Goal: Use online tool/utility: Utilize a website feature to perform a specific function

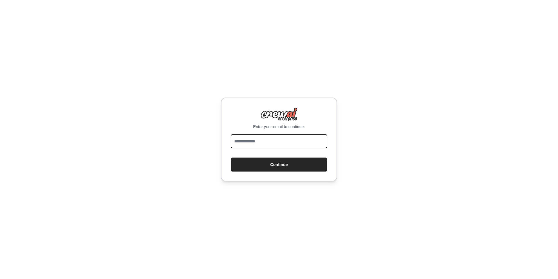
click at [296, 145] on input "email" at bounding box center [279, 141] width 97 height 14
click at [289, 140] on input "email" at bounding box center [279, 141] width 97 height 14
type input "**********"
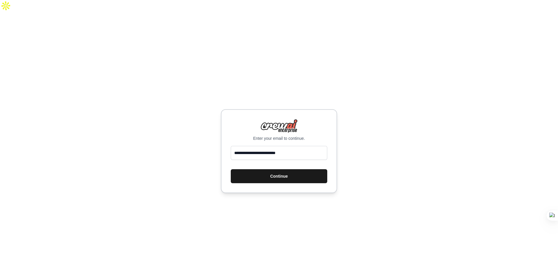
click at [279, 169] on button "Continue" at bounding box center [279, 176] width 97 height 14
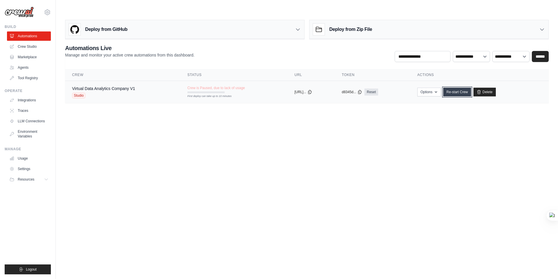
click at [461, 88] on link "Re-start Crew" at bounding box center [457, 92] width 28 height 9
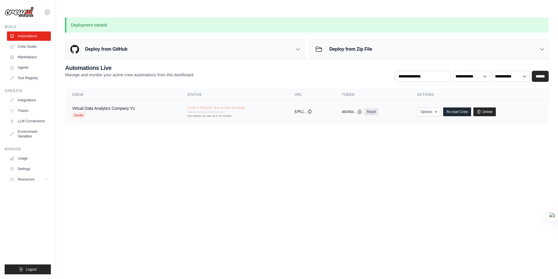
click at [312, 109] on icon at bounding box center [310, 111] width 5 height 5
click at [108, 112] on div "Studio" at bounding box center [103, 115] width 63 height 6
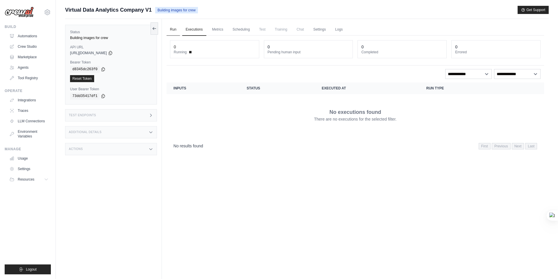
click at [176, 29] on link "Run" at bounding box center [173, 30] width 13 height 12
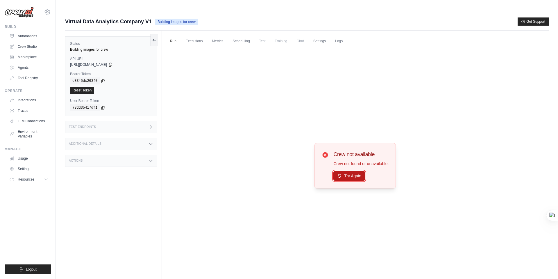
click at [346, 171] on button "Try Again" at bounding box center [349, 176] width 32 height 10
click at [89, 87] on link "Reset Token" at bounding box center [82, 90] width 24 height 7
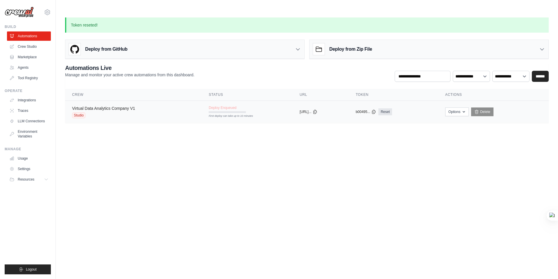
click at [78, 106] on link "Virtual Data Analytics Company V1" at bounding box center [103, 108] width 63 height 5
click at [79, 106] on link "Virtual Data Analytics Company V1" at bounding box center [103, 108] width 63 height 5
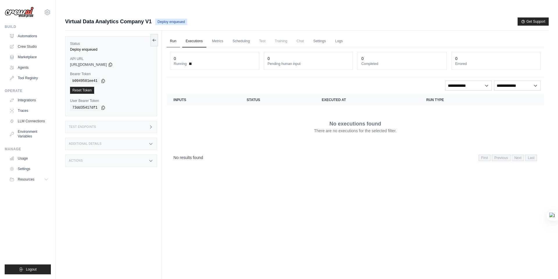
click at [173, 35] on link "Run" at bounding box center [173, 41] width 13 height 12
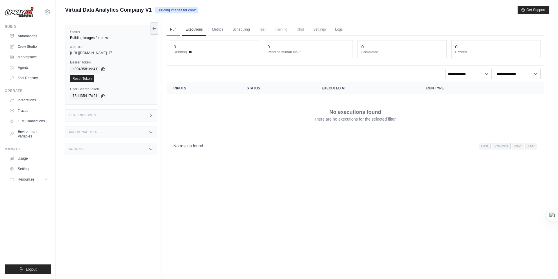
click at [174, 30] on link "Run" at bounding box center [173, 30] width 13 height 12
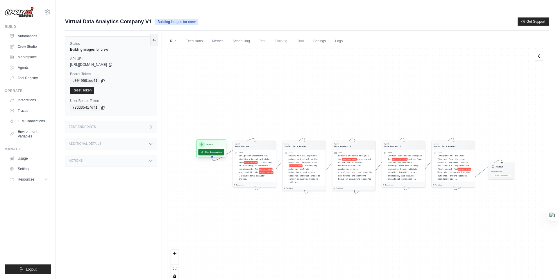
click at [207, 149] on button "Run Automation" at bounding box center [211, 152] width 26 height 6
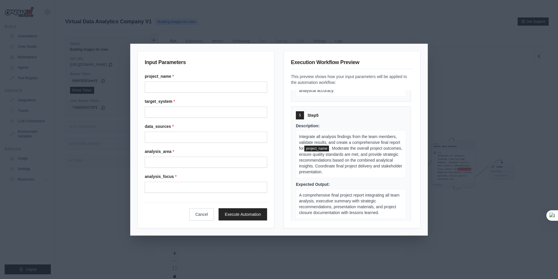
scroll to position [453, 0]
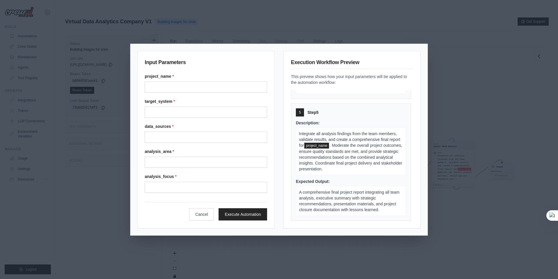
click at [436, 153] on div "Input Parameters project_name * target_system * data_sources * analysis_area * …" at bounding box center [279, 139] width 558 height 279
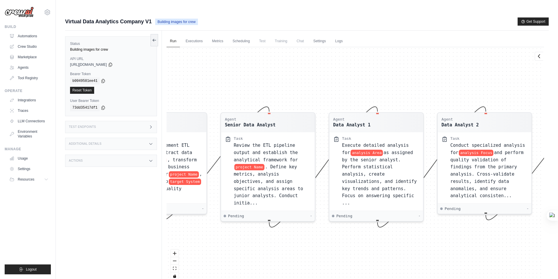
drag, startPoint x: 319, startPoint y: 100, endPoint x: 319, endPoint y: 91, distance: 9.0
click at [319, 91] on div "Agent Data Engineer Task Design and implement ETL pipelines to extract data fro…" at bounding box center [356, 165] width 378 height 237
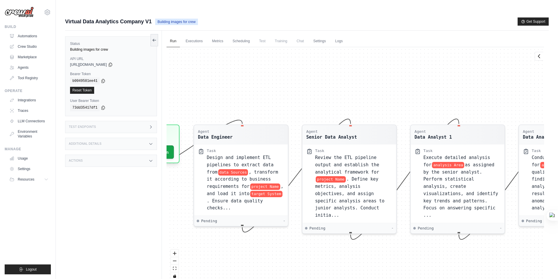
drag, startPoint x: 326, startPoint y: 84, endPoint x: 407, endPoint y: 96, distance: 82.3
click at [407, 96] on div "Agent Data Engineer Task Design and implement ETL pipelines to extract data fro…" at bounding box center [356, 165] width 378 height 237
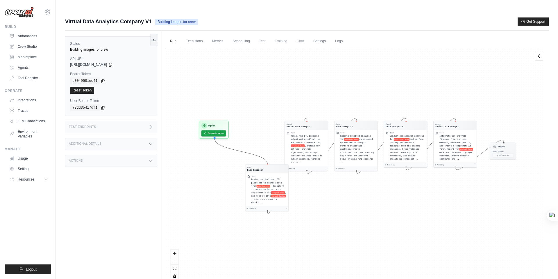
drag, startPoint x: 337, startPoint y: 134, endPoint x: 299, endPoint y: 183, distance: 61.8
click at [287, 183] on div "Design and implement ETL pipelines to extract data from data Sources , transfor…" at bounding box center [268, 190] width 35 height 26
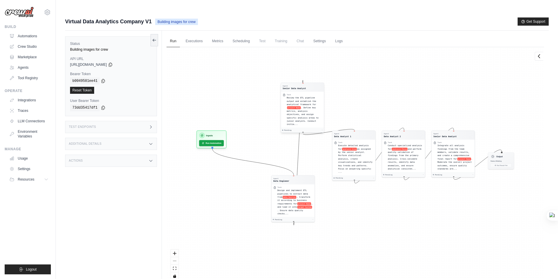
drag, startPoint x: 310, startPoint y: 136, endPoint x: 308, endPoint y: 99, distance: 37.9
click at [308, 99] on div "Review the ETL pipeline output and establish the analytical framework for proje…" at bounding box center [304, 111] width 35 height 30
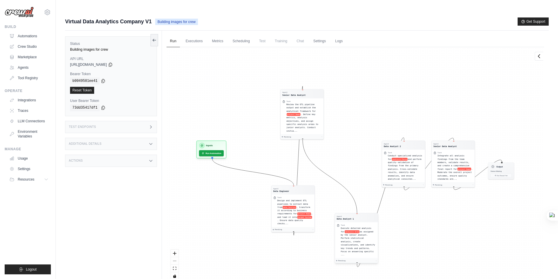
drag, startPoint x: 360, startPoint y: 154, endPoint x: 362, endPoint y: 224, distance: 70.4
click at [362, 226] on div "Execute detailed analysis for analysis Area as assigned by the senior analyst. …" at bounding box center [358, 241] width 35 height 30
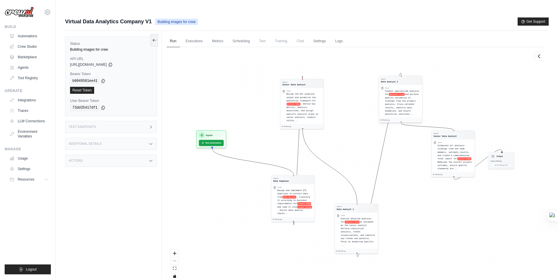
drag, startPoint x: 393, startPoint y: 151, endPoint x: 390, endPoint y: 97, distance: 54.2
click at [390, 97] on span "and perform quality validation of findings from the primary analysis. Cross-val…" at bounding box center [402, 104] width 34 height 22
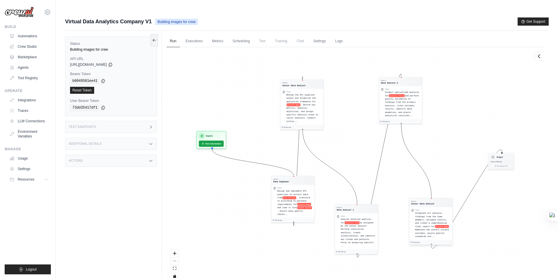
drag, startPoint x: 448, startPoint y: 138, endPoint x: 426, endPoint y: 206, distance: 71.9
click at [426, 211] on div "Integrate all analysis findings from the team members, validate results, and cr…" at bounding box center [432, 224] width 35 height 26
